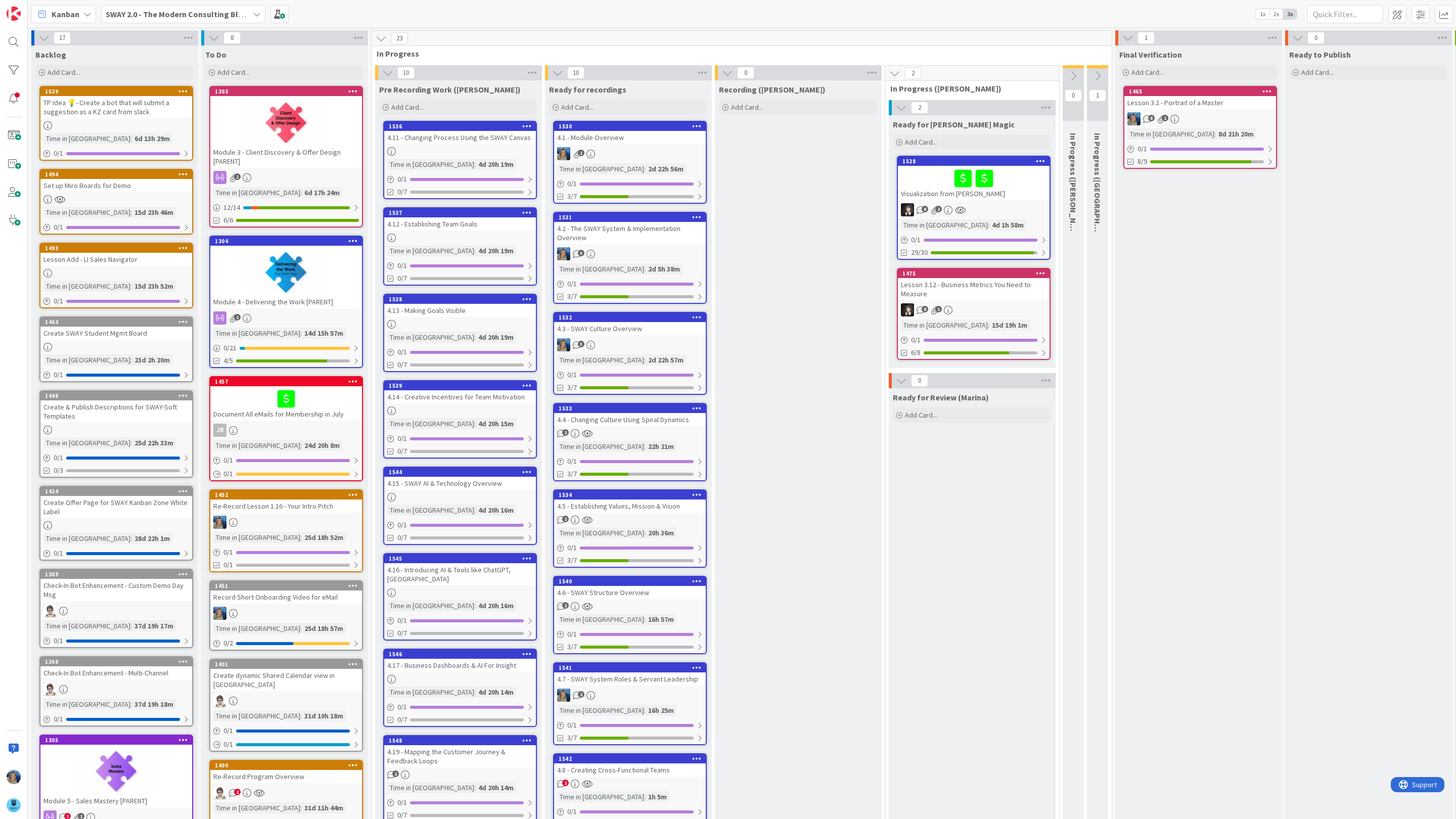
scroll to position [204, 0]
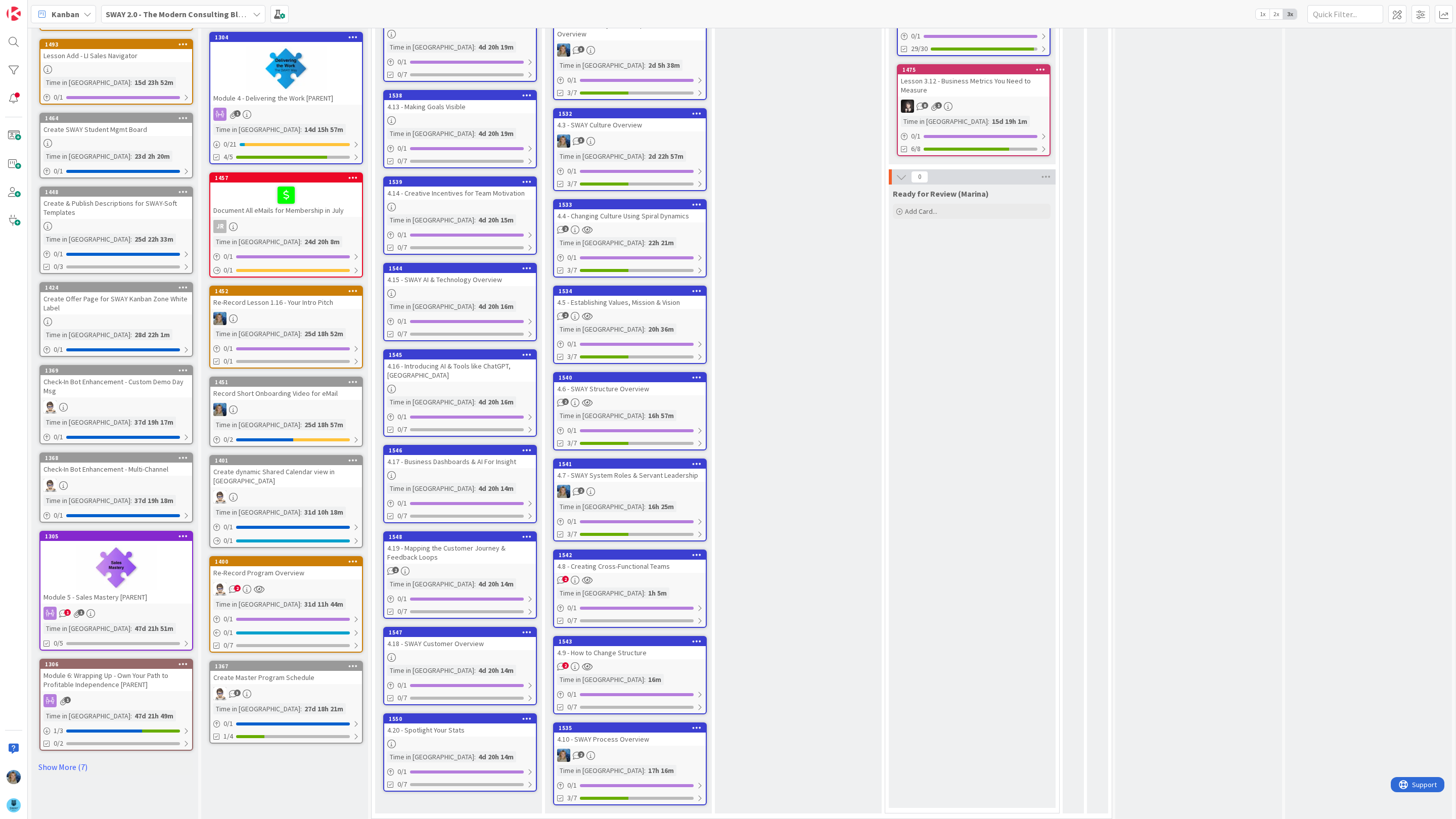
click at [609, 577] on div "2" at bounding box center [630, 580] width 152 height 8
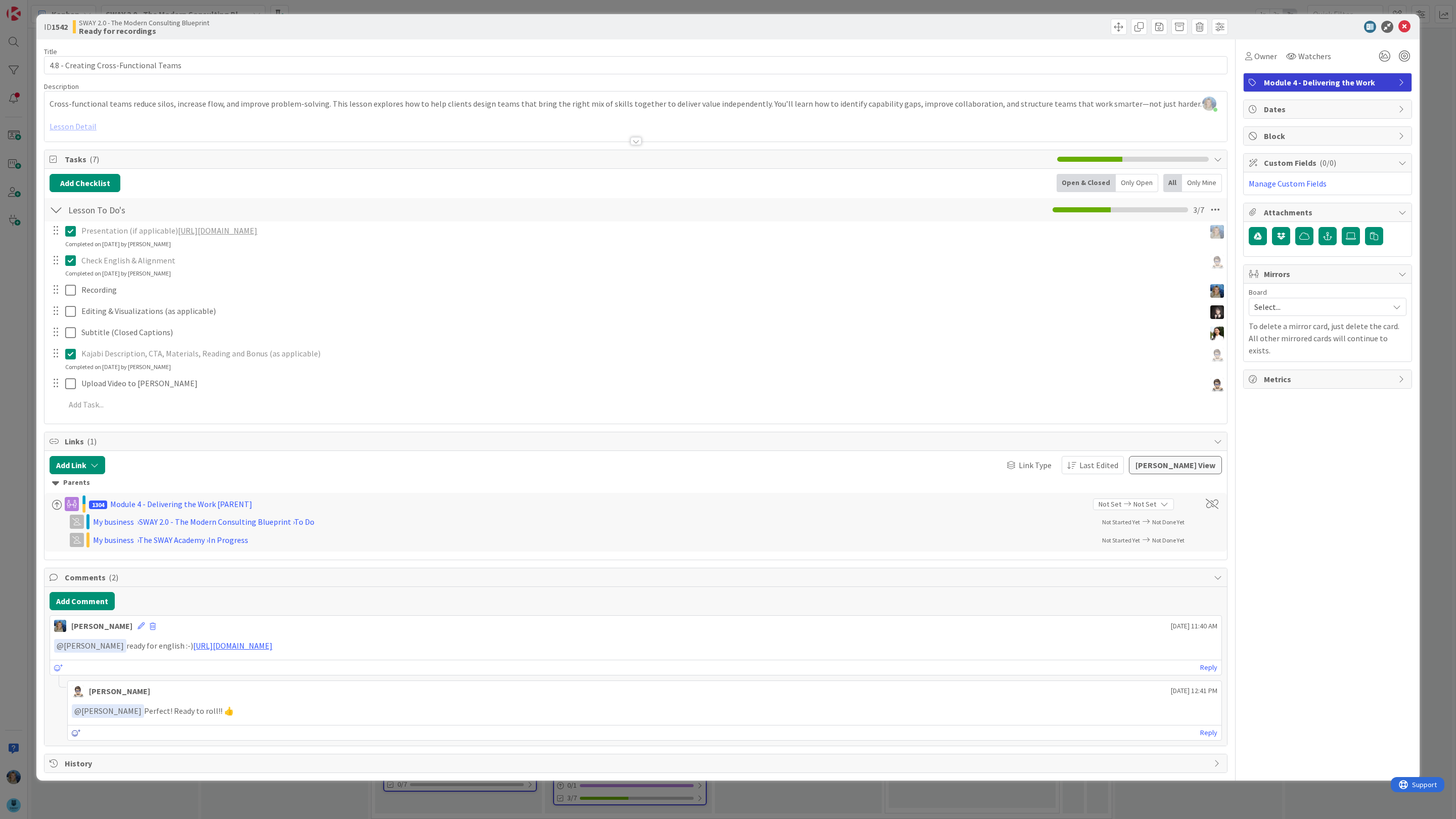
click at [76, 737] on icon at bounding box center [76, 733] width 9 height 7
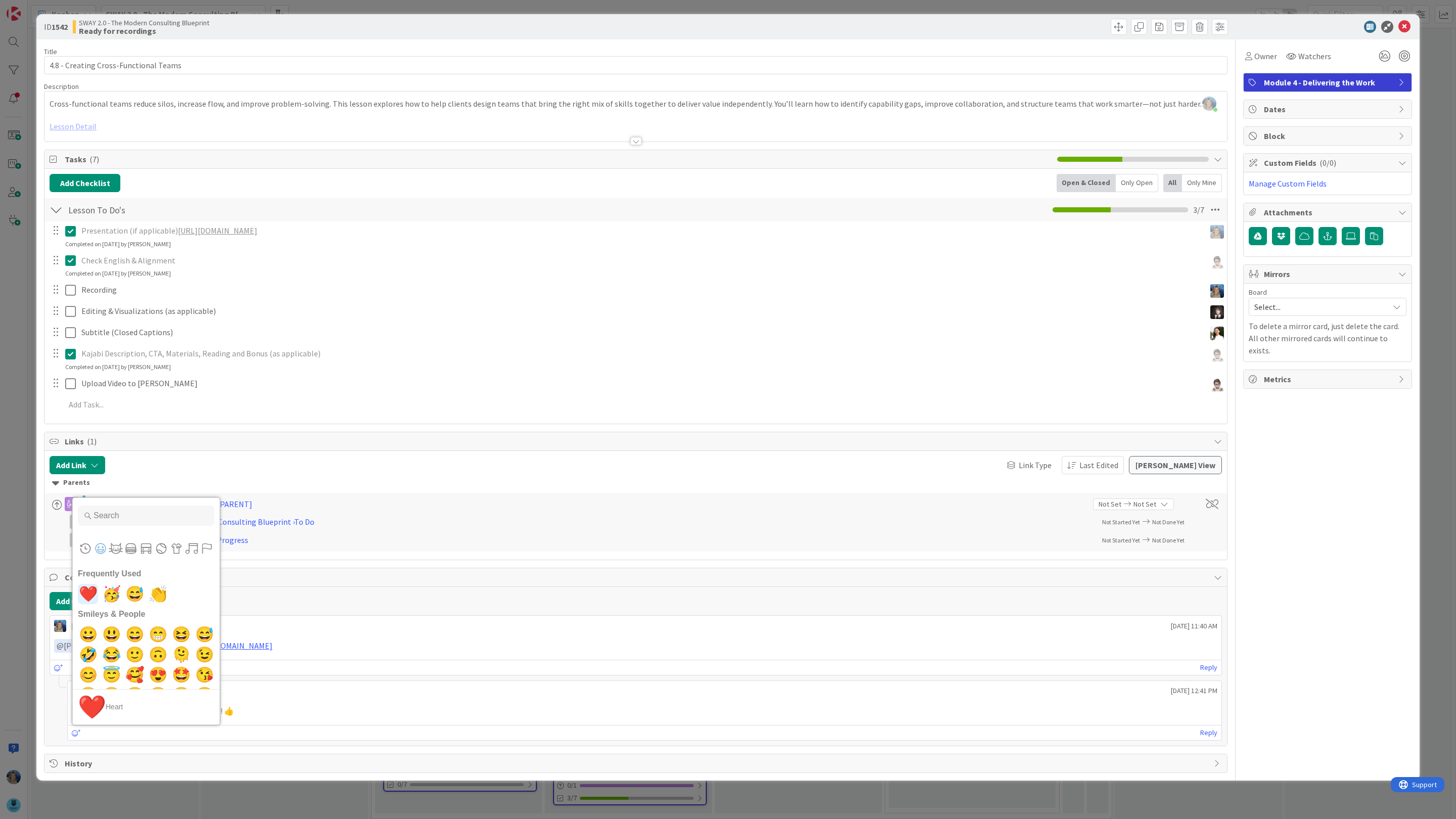
click at [86, 597] on span "❤️" at bounding box center [88, 594] width 23 height 20
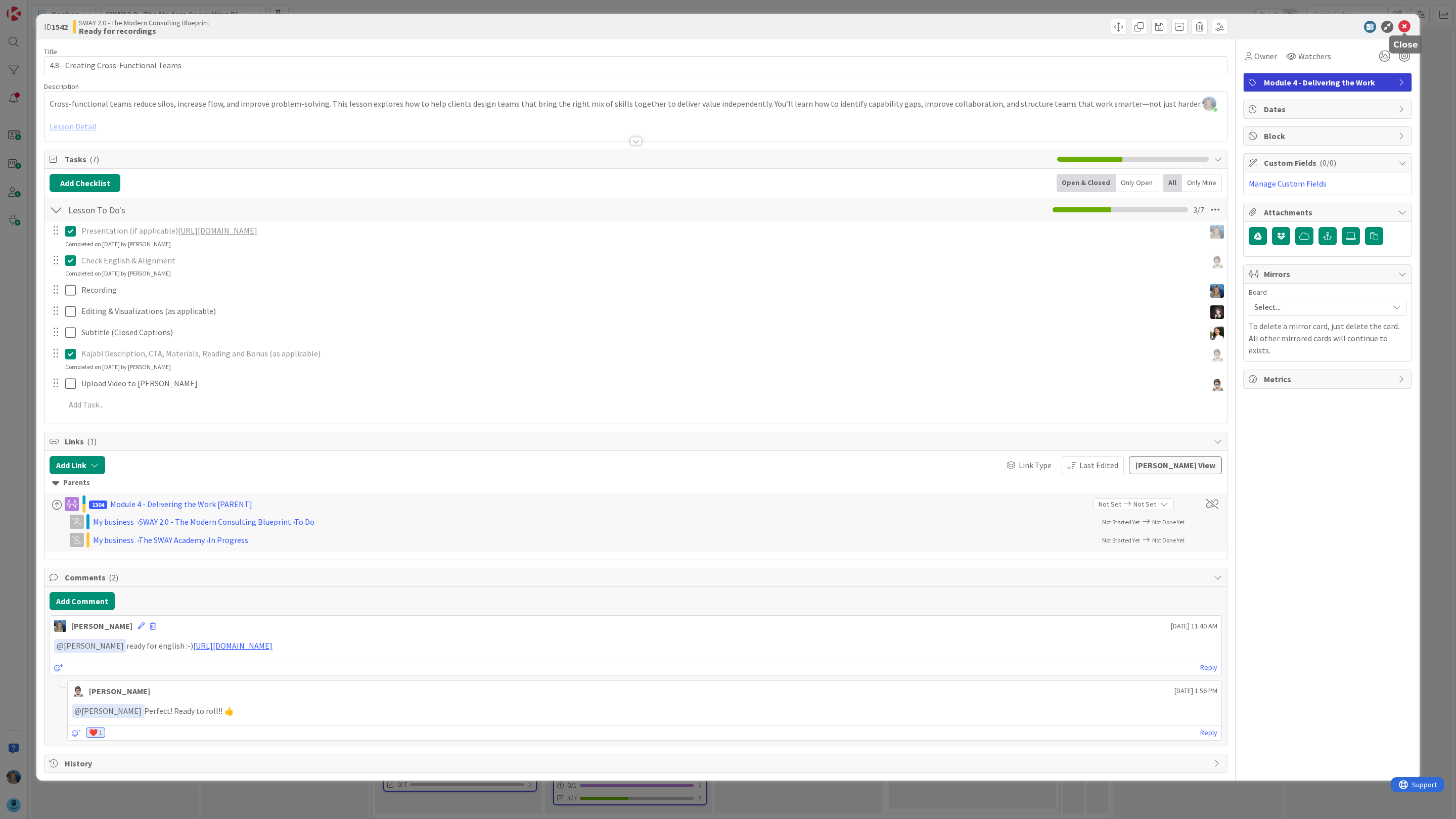
click at [1404, 21] on icon at bounding box center [1405, 27] width 12 height 12
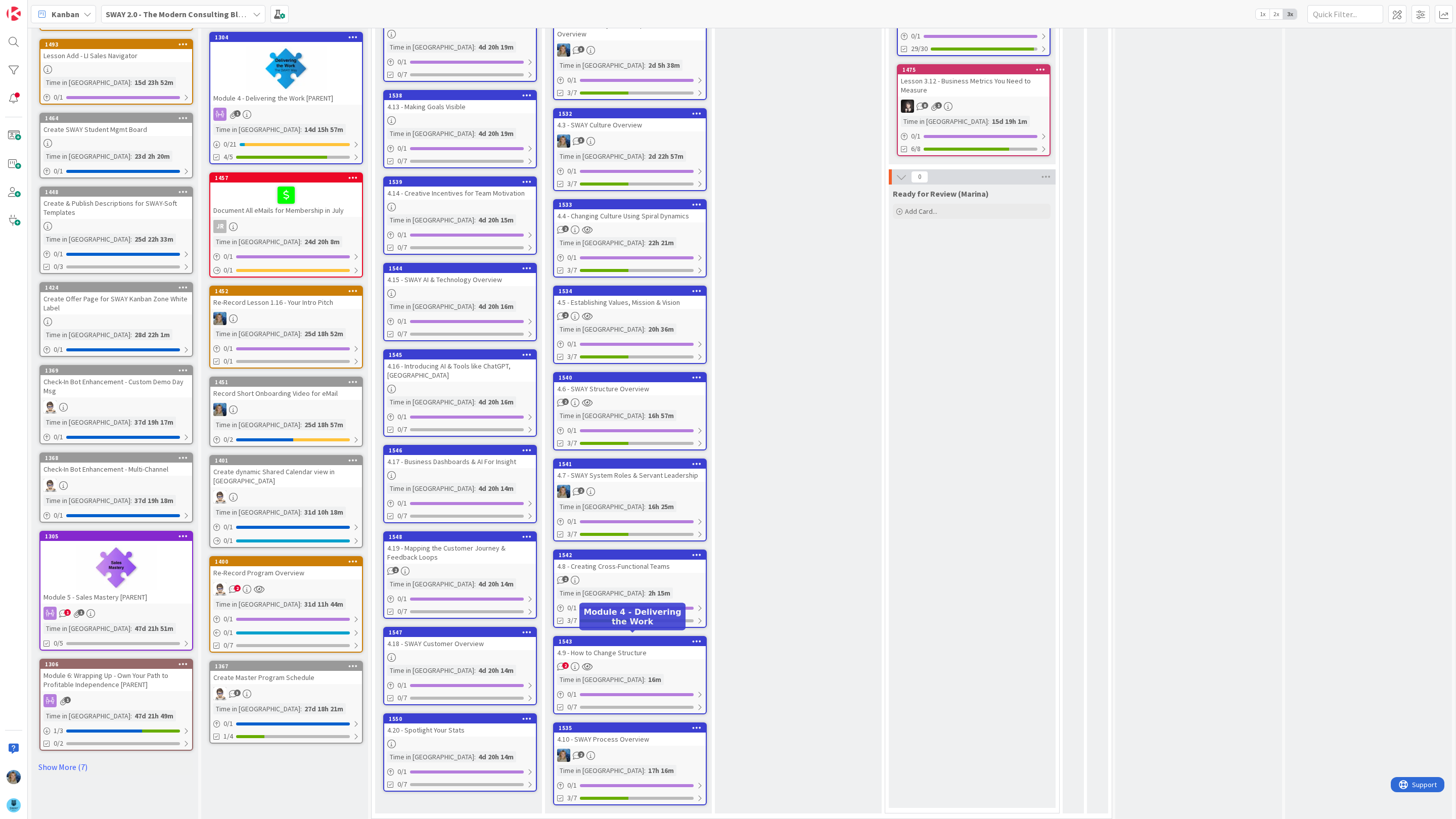
click at [638, 652] on div "4.9 - How to Change Structure" at bounding box center [630, 653] width 152 height 13
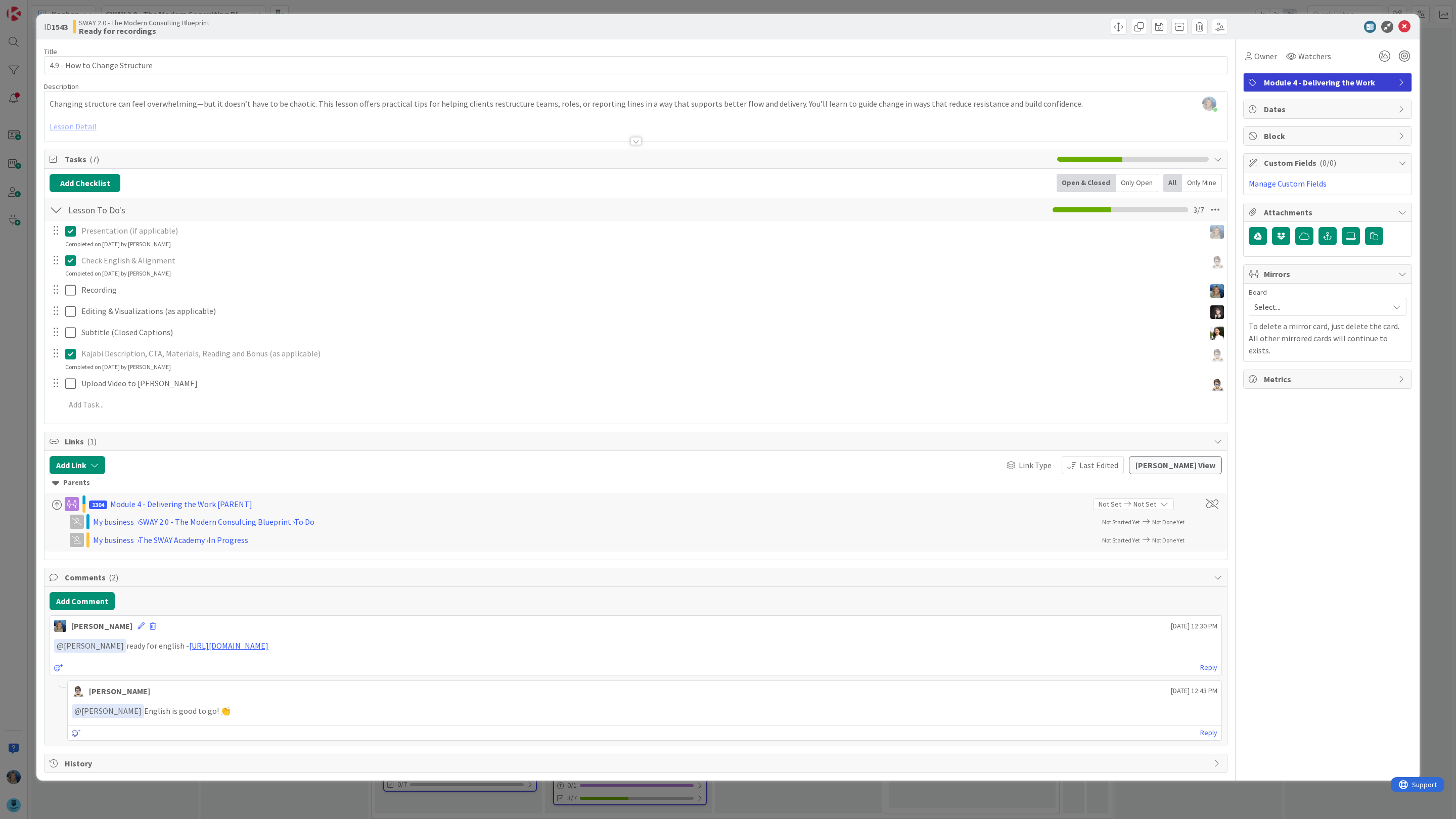
click at [74, 737] on icon at bounding box center [76, 733] width 9 height 7
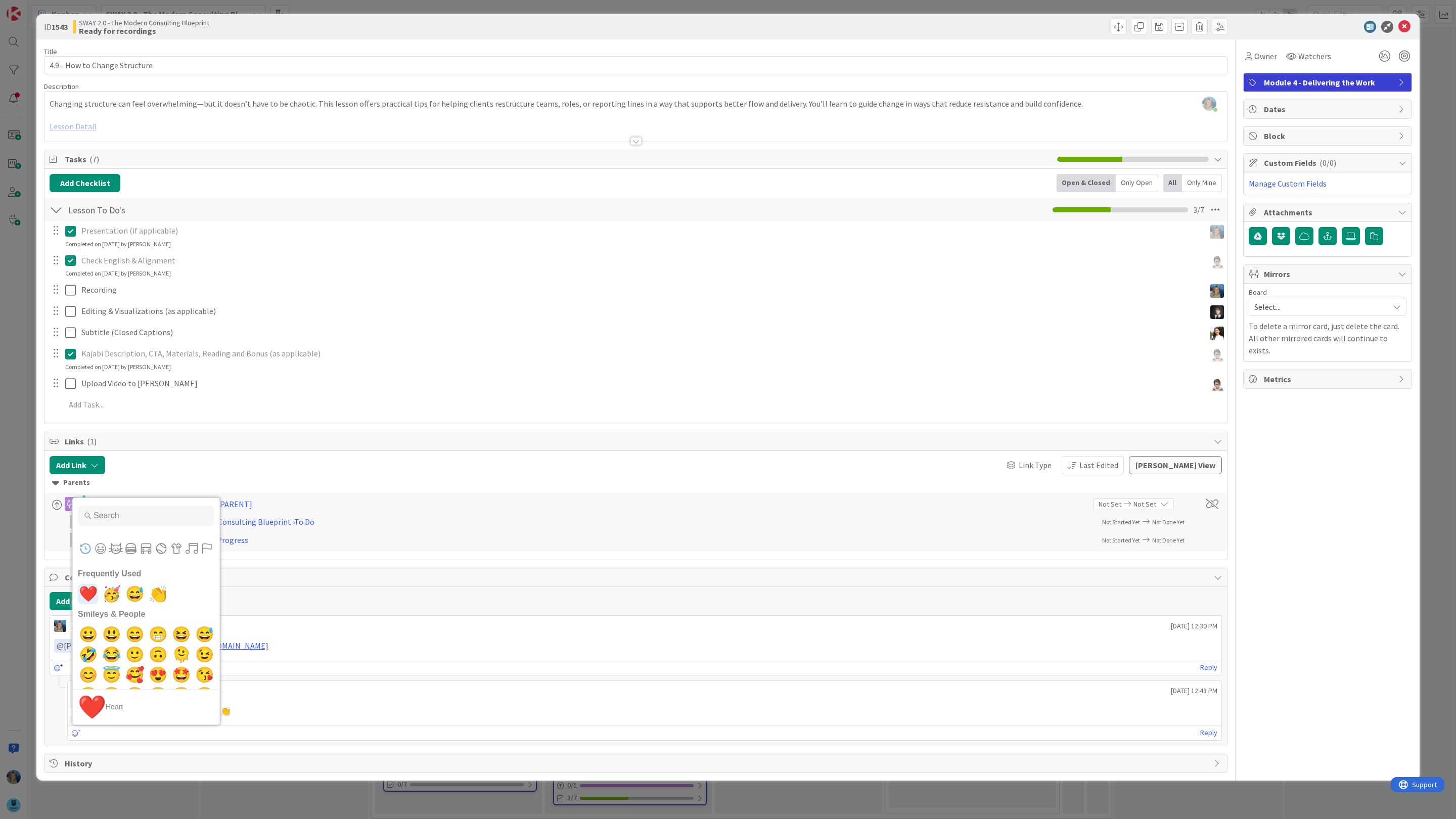
click at [89, 597] on span "❤️" at bounding box center [88, 594] width 23 height 20
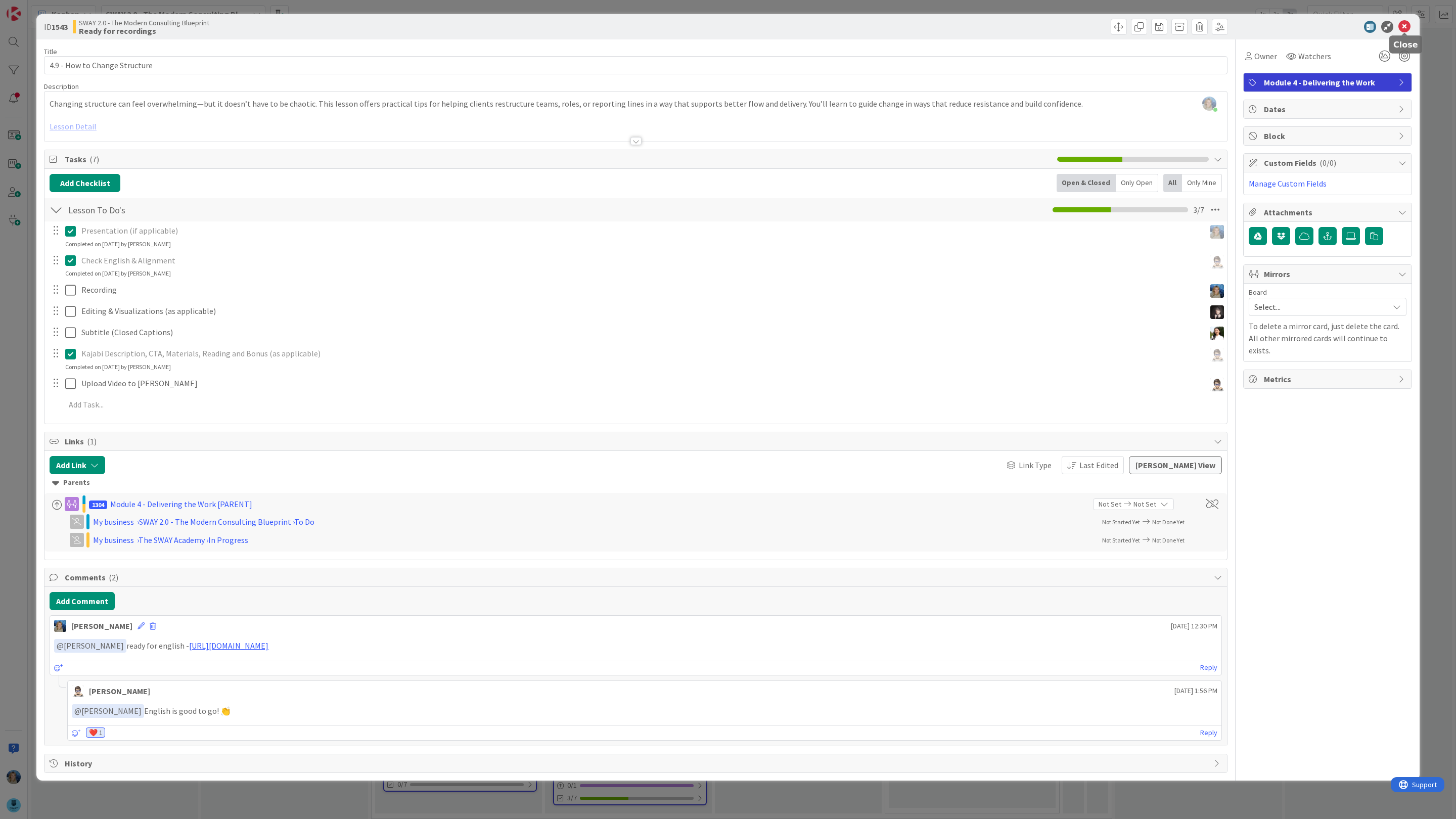
click at [1406, 22] on icon at bounding box center [1405, 27] width 12 height 12
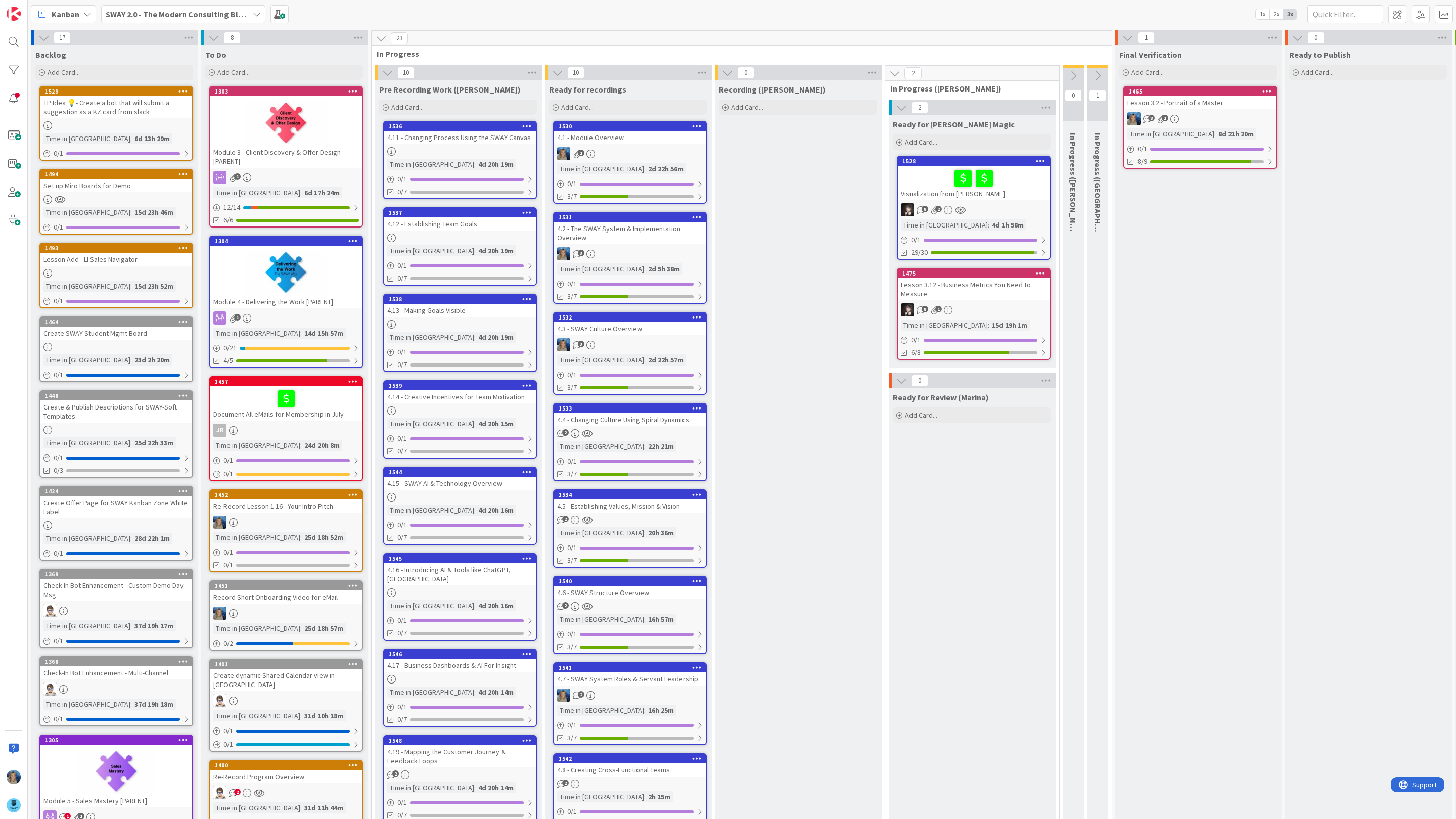
click at [644, 148] on div "1" at bounding box center [630, 154] width 152 height 13
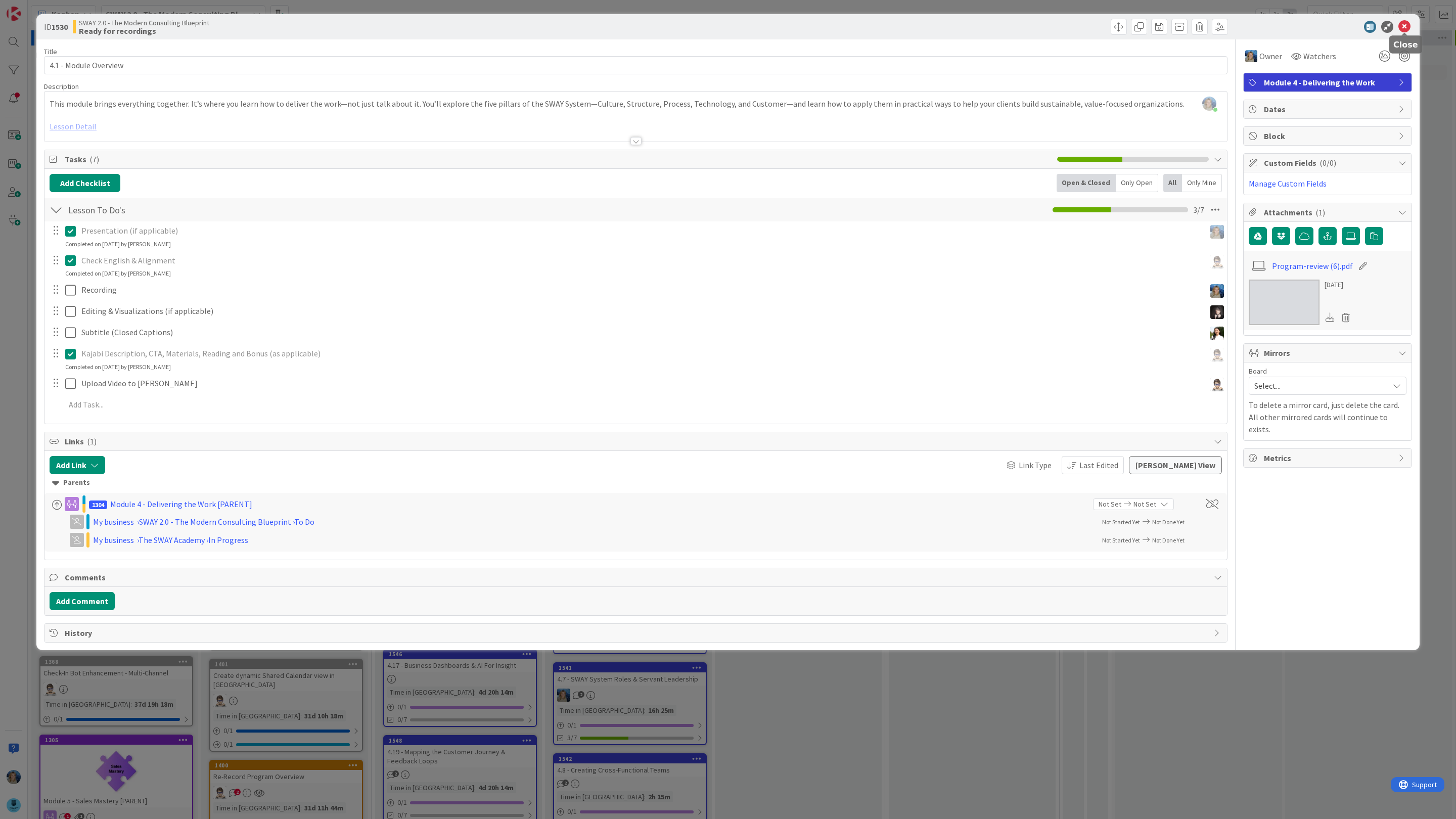
click at [1406, 25] on icon at bounding box center [1405, 27] width 12 height 12
